Goal: Check status

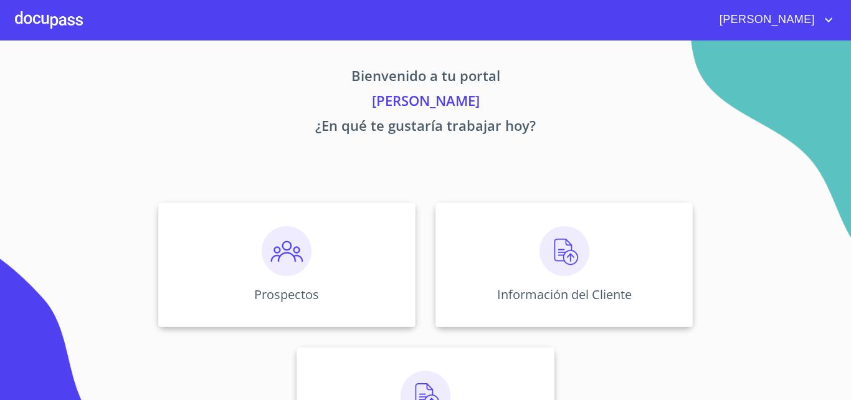
click at [545, 243] on img at bounding box center [565, 251] width 50 height 50
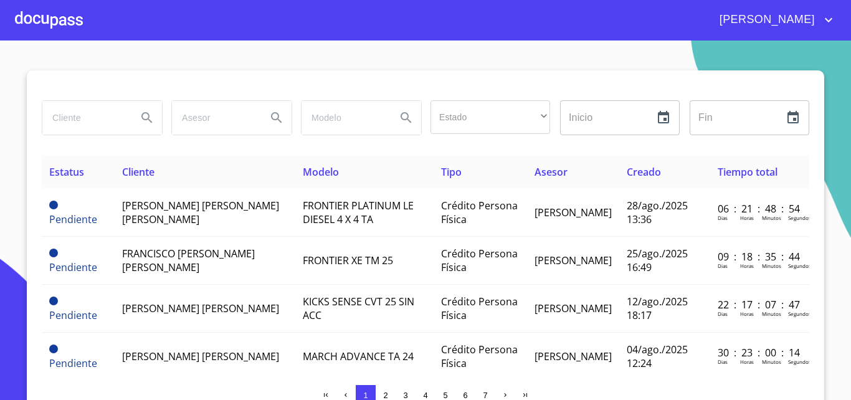
click at [63, 113] on input "search" at bounding box center [84, 118] width 85 height 34
type input "[PERSON_NAME]"
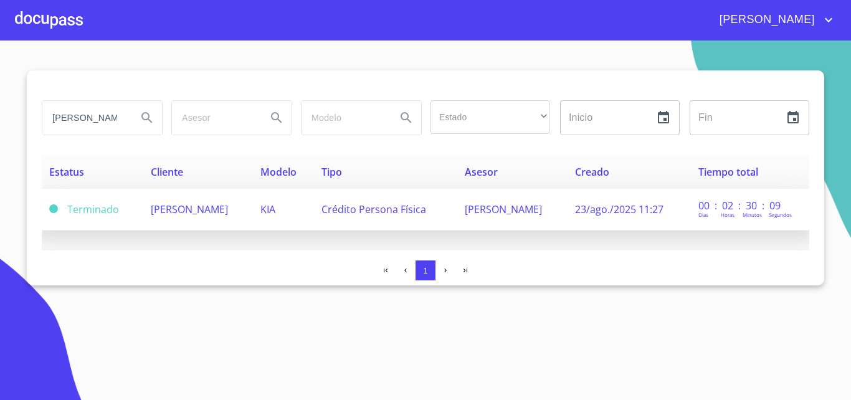
click at [167, 202] on td "[PERSON_NAME]" at bounding box center [198, 210] width 110 height 42
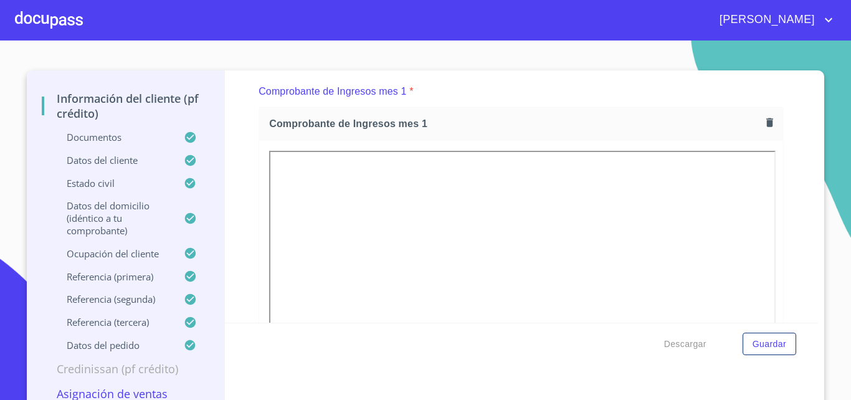
scroll to position [658, 0]
